Goal: Information Seeking & Learning: Learn about a topic

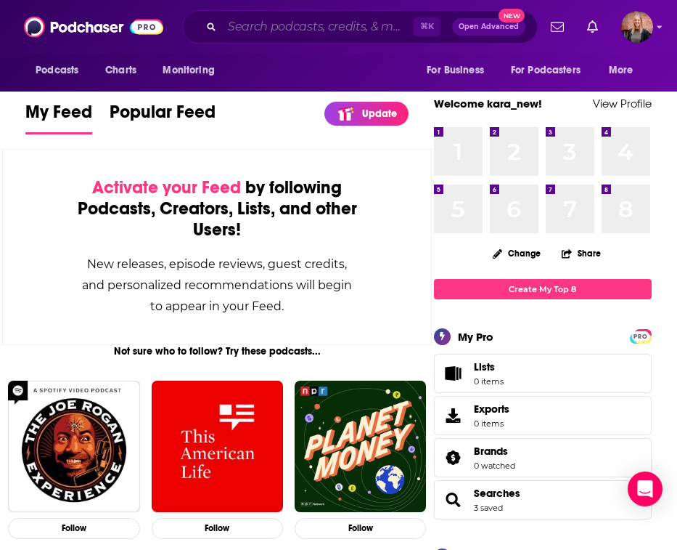
click at [287, 23] on input "Search podcasts, credits, & more..." at bounding box center [318, 26] width 192 height 23
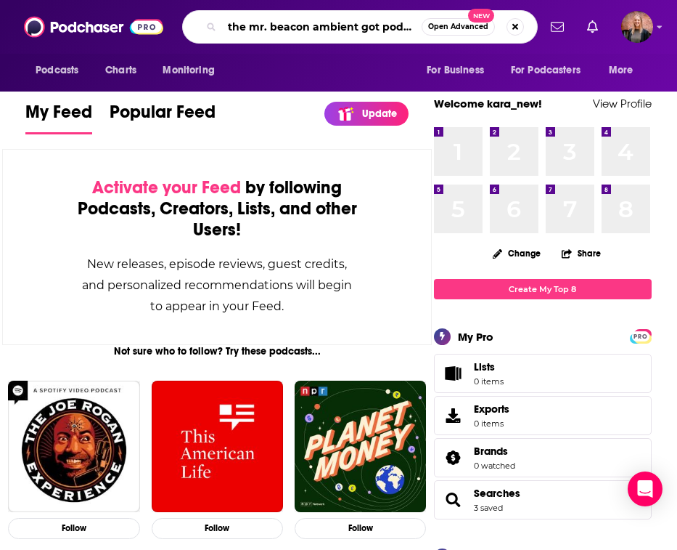
click at [359, 28] on input "the mr. beacon ambient got podcast" at bounding box center [322, 26] width 200 height 23
type input "the mr. beacon ambient iot podcast"
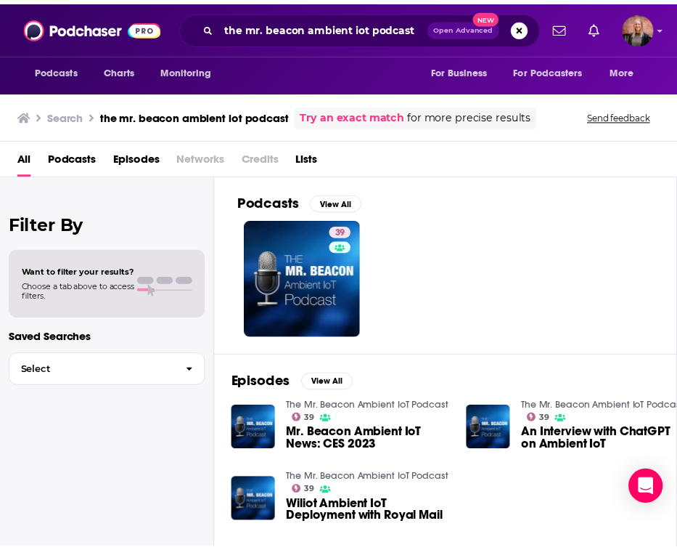
scroll to position [30, 0]
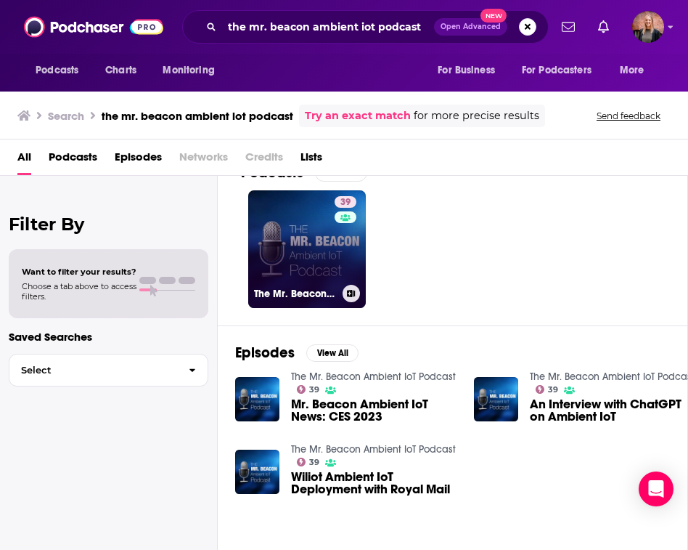
click at [320, 244] on link "39 The Mr. Beacon Ambient IoT Podcast" at bounding box center [307, 249] width 118 height 118
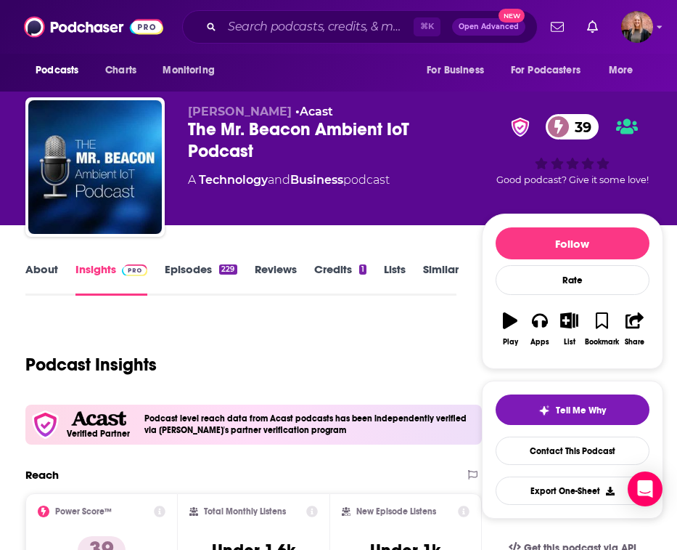
click at [43, 268] on link "About" at bounding box center [41, 278] width 33 height 33
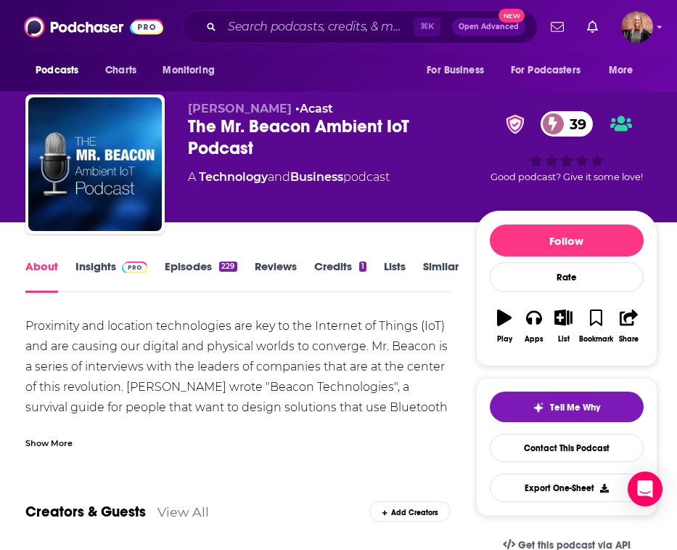
scroll to position [38, 0]
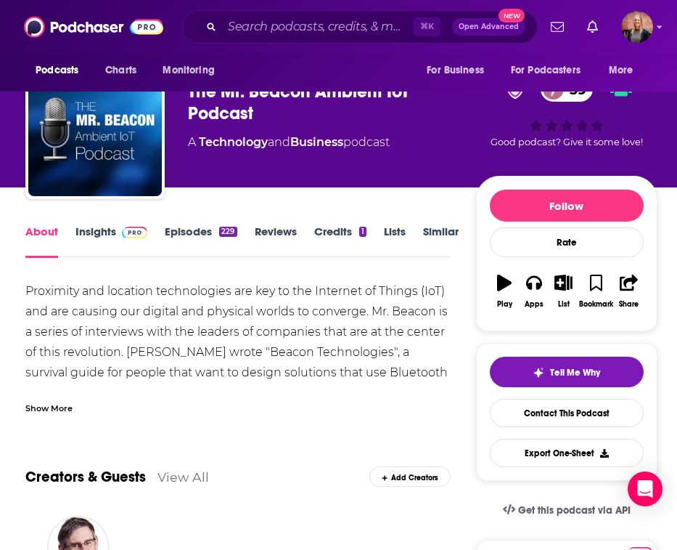
click at [62, 410] on div "Show More" at bounding box center [48, 407] width 47 height 14
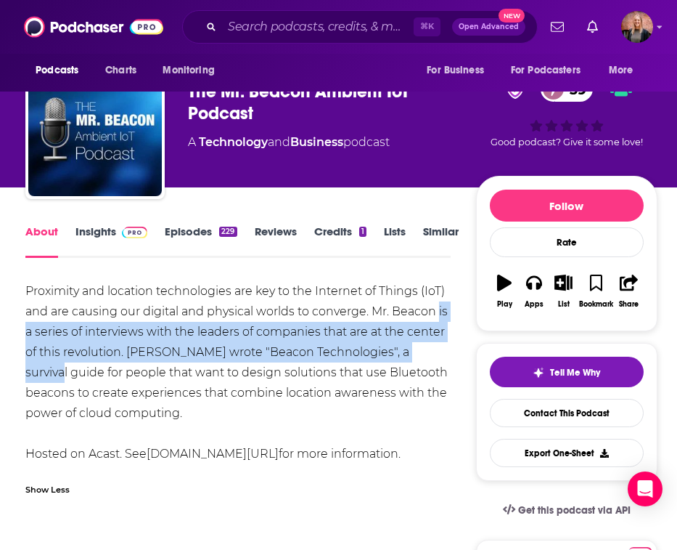
drag, startPoint x: 415, startPoint y: 311, endPoint x: 386, endPoint y: 335, distance: 37.7
click at [388, 342] on div "Proximity and location technologies are key to the Internet of Things (IoT) and…" at bounding box center [237, 372] width 425 height 183
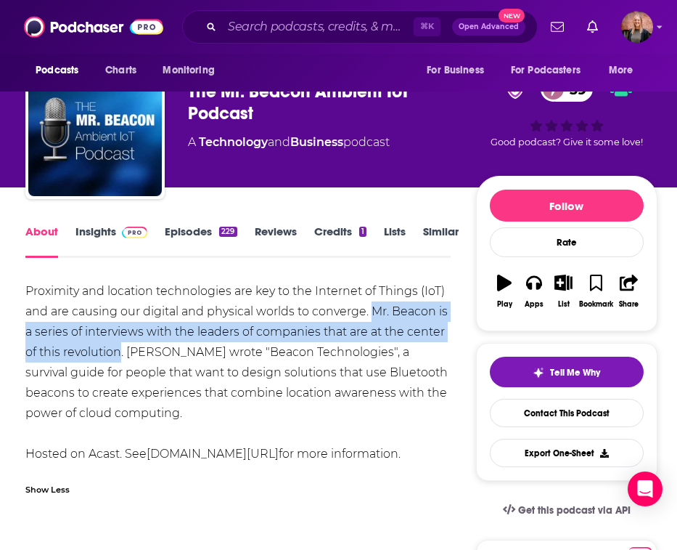
drag, startPoint x: 349, startPoint y: 309, endPoint x: 84, endPoint y: 351, distance: 269.1
click at [84, 351] on div "Proximity and location technologies are key to the Internet of Things (IoT) and…" at bounding box center [237, 372] width 425 height 183
copy div "Mr. Beacon is a series of interviews with the leaders of companies that are at …"
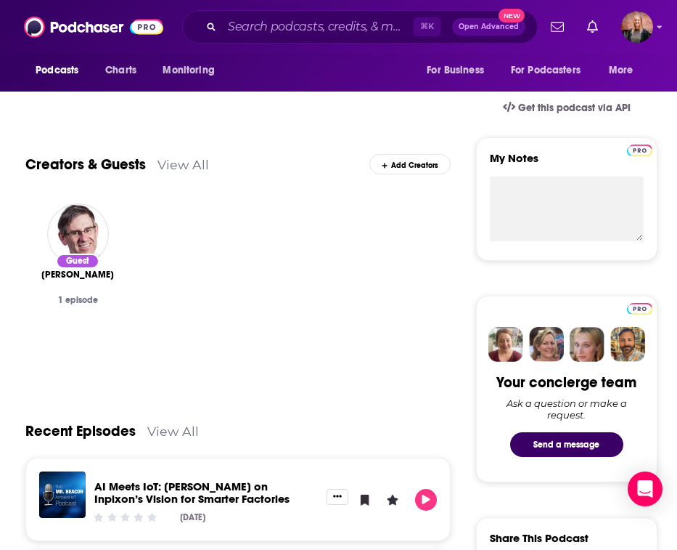
scroll to position [136, 0]
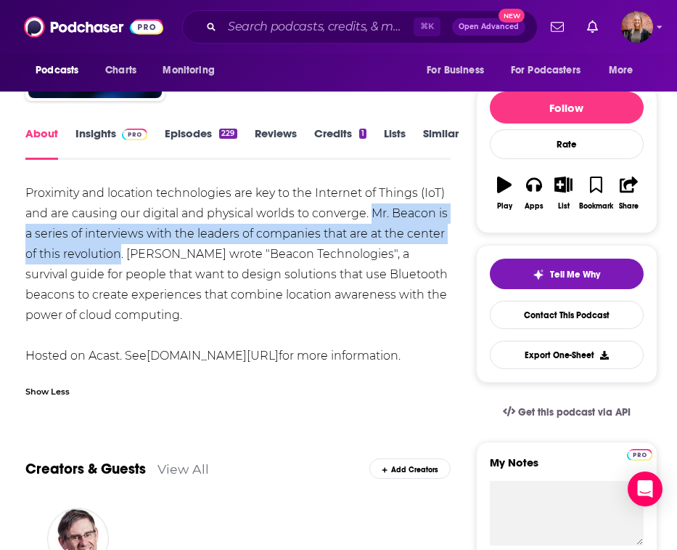
click at [98, 129] on link "Insights" at bounding box center [112, 142] width 72 height 33
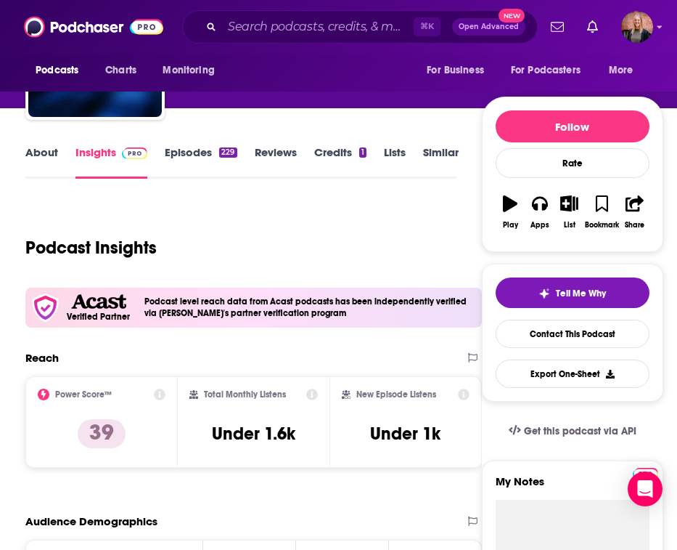
scroll to position [135, 0]
